Goal: Information Seeking & Learning: Find specific fact

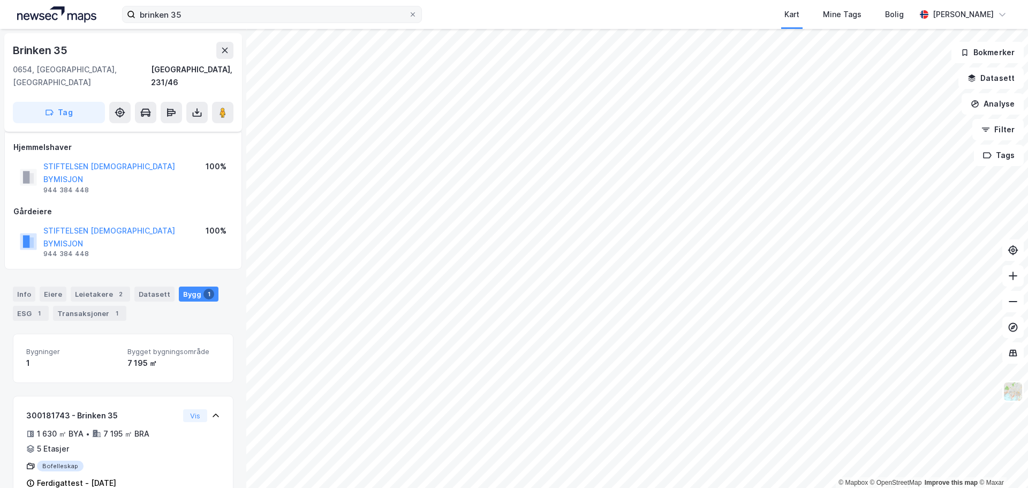
scroll to position [87, 0]
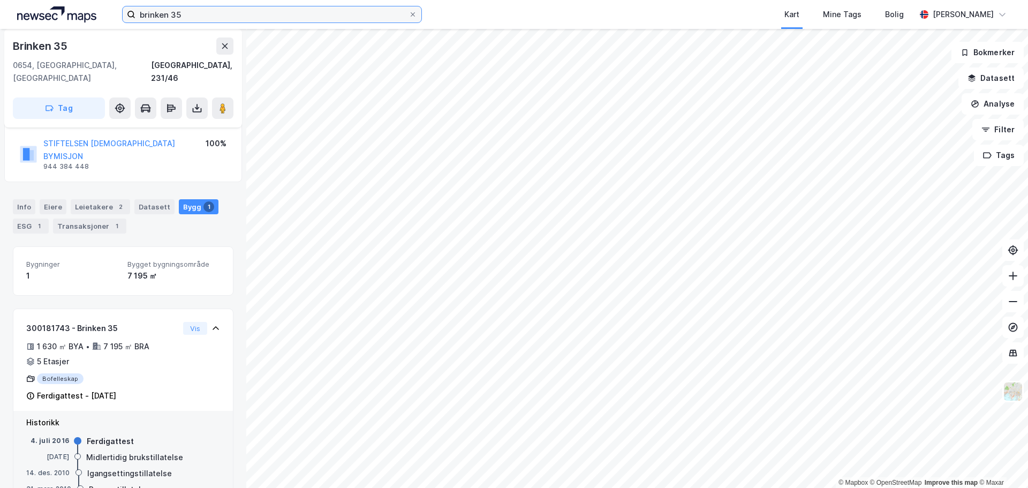
click at [200, 10] on input "brinken 35" at bounding box center [271, 14] width 273 height 16
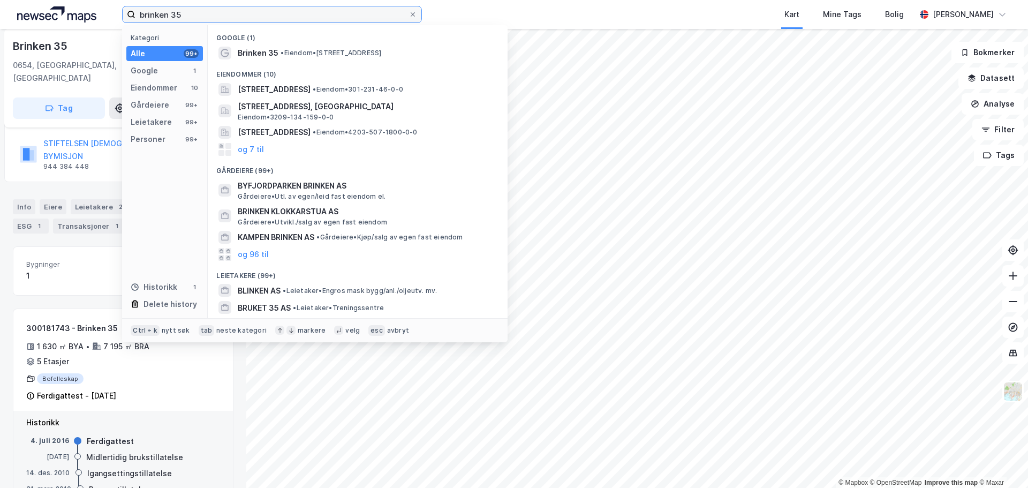
click at [200, 10] on input "brinken 35" at bounding box center [271, 14] width 273 height 16
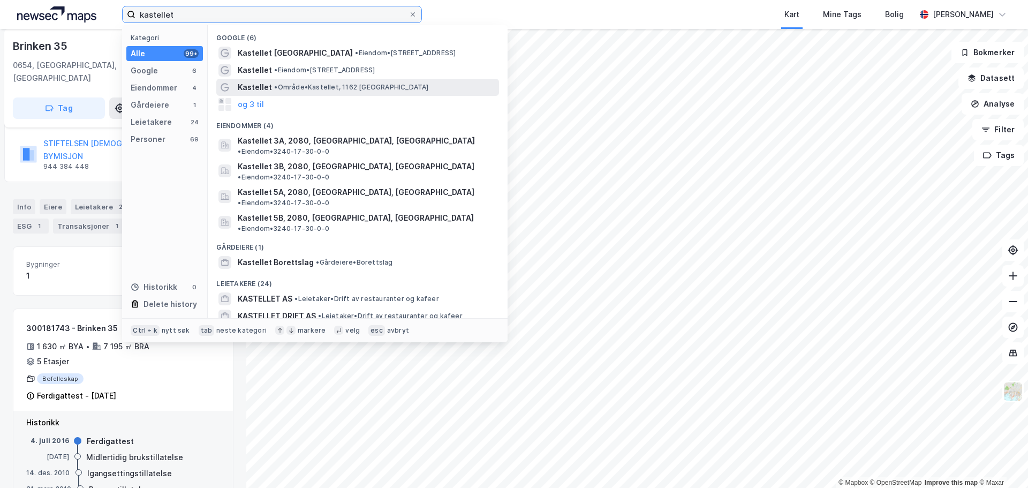
type input "kastellet"
click at [295, 87] on span "• Område • Kastellet, 1162 [GEOGRAPHIC_DATA]" at bounding box center [351, 87] width 154 height 9
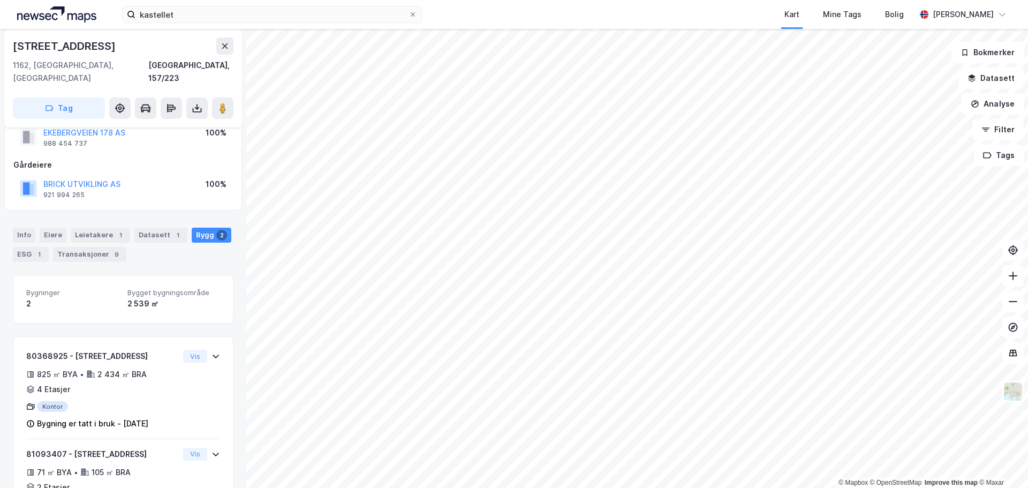
scroll to position [71, 0]
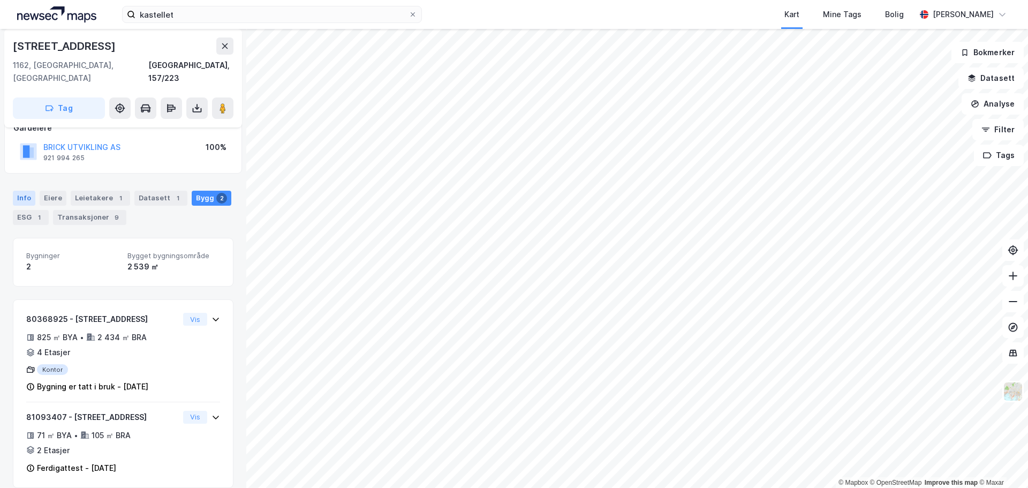
click at [20, 191] on div "Info" at bounding box center [24, 198] width 22 height 15
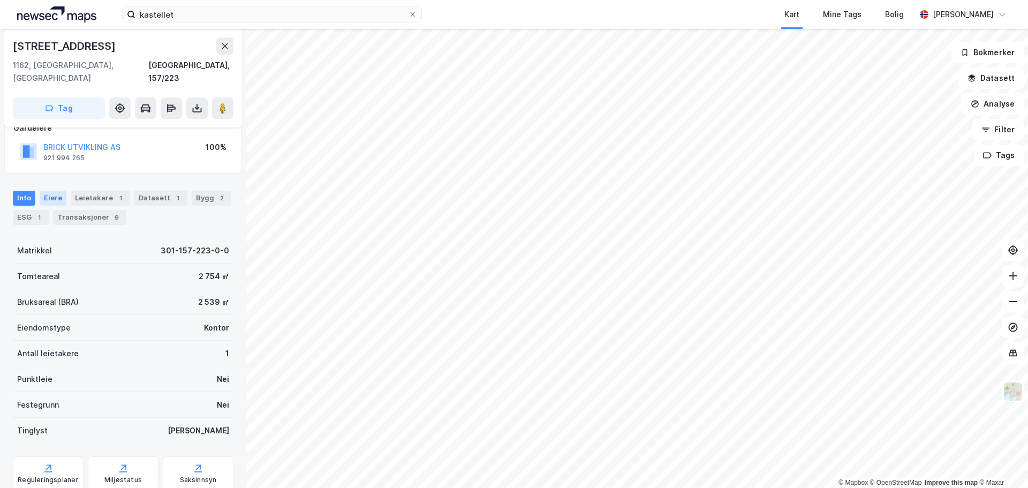
click at [59, 191] on div "Eiere" at bounding box center [53, 198] width 27 height 15
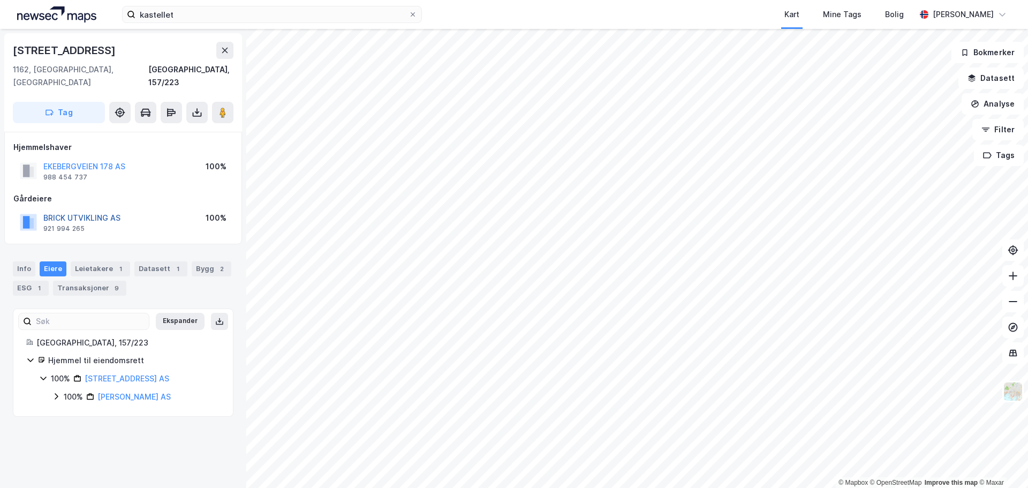
click at [0, 0] on button "BRICK UTVIKLING AS" at bounding box center [0, 0] width 0 height 0
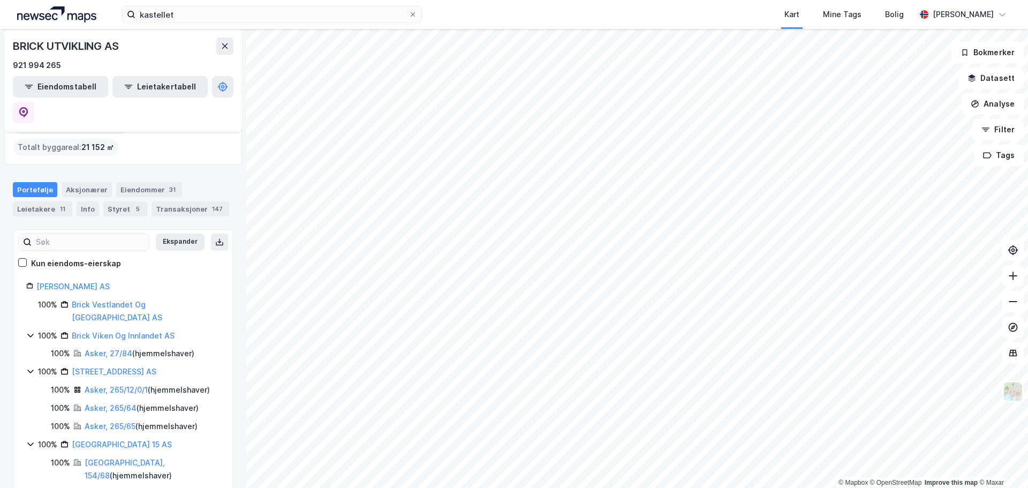
scroll to position [107, 0]
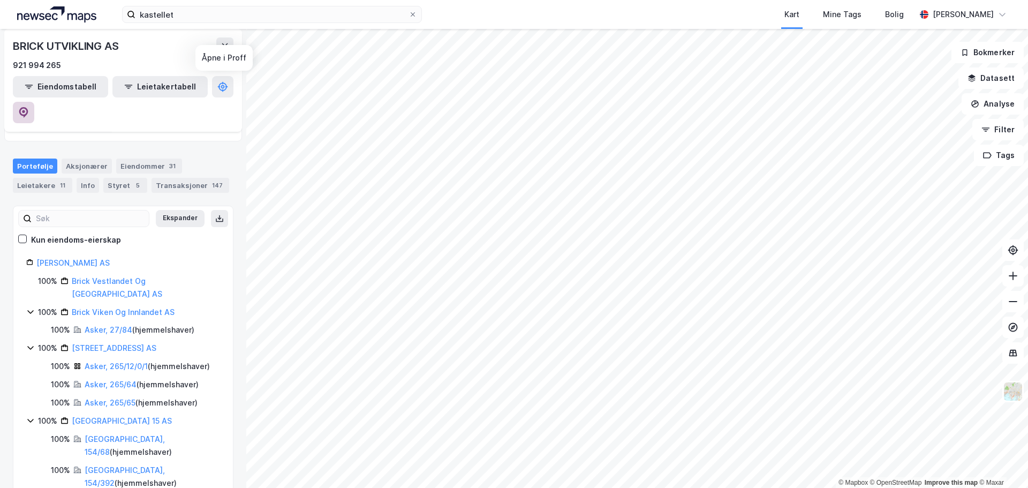
click at [29, 107] on icon at bounding box center [23, 112] width 11 height 11
click at [114, 178] on div "Styret 5" at bounding box center [125, 185] width 44 height 15
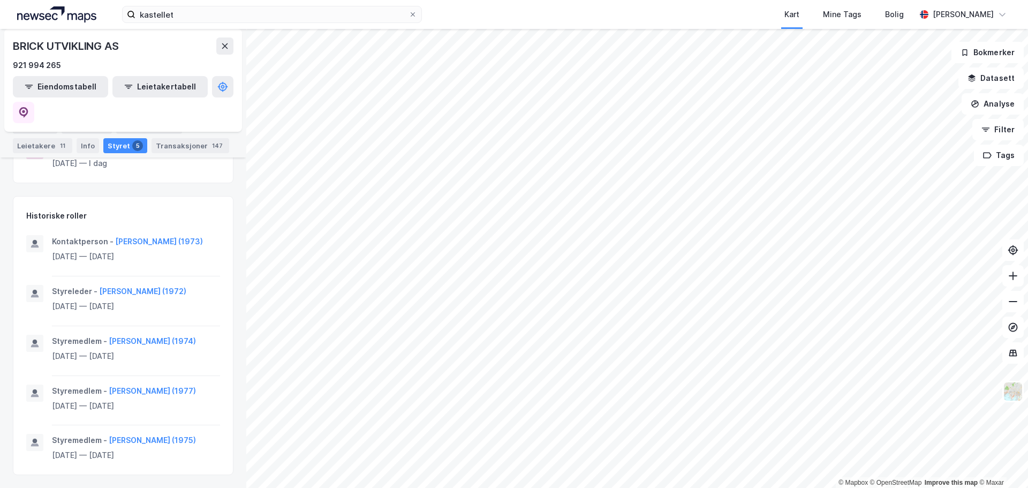
scroll to position [428, 0]
